Goal: Check status

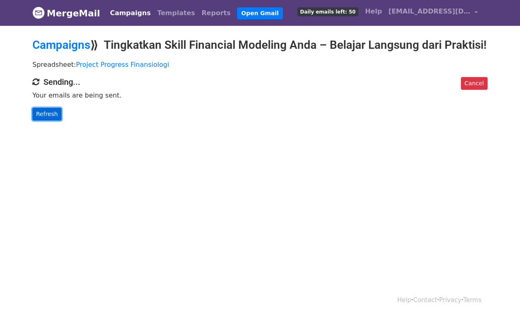
click at [53, 121] on link "Refresh" at bounding box center [46, 114] width 29 height 13
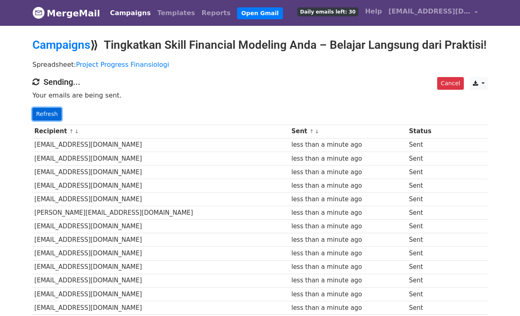
click at [52, 121] on link "Refresh" at bounding box center [46, 114] width 29 height 13
